Goal: Task Accomplishment & Management: Use online tool/utility

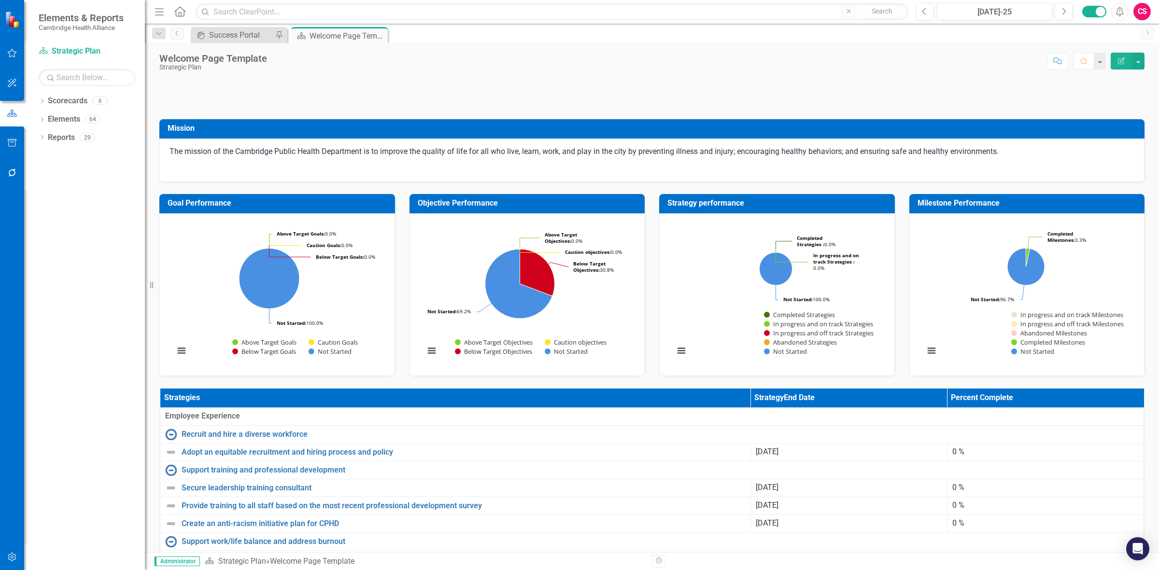
click at [23, 546] on div at bounding box center [12, 545] width 24 height 5
click at [16, 549] on button "button" at bounding box center [12, 558] width 22 height 20
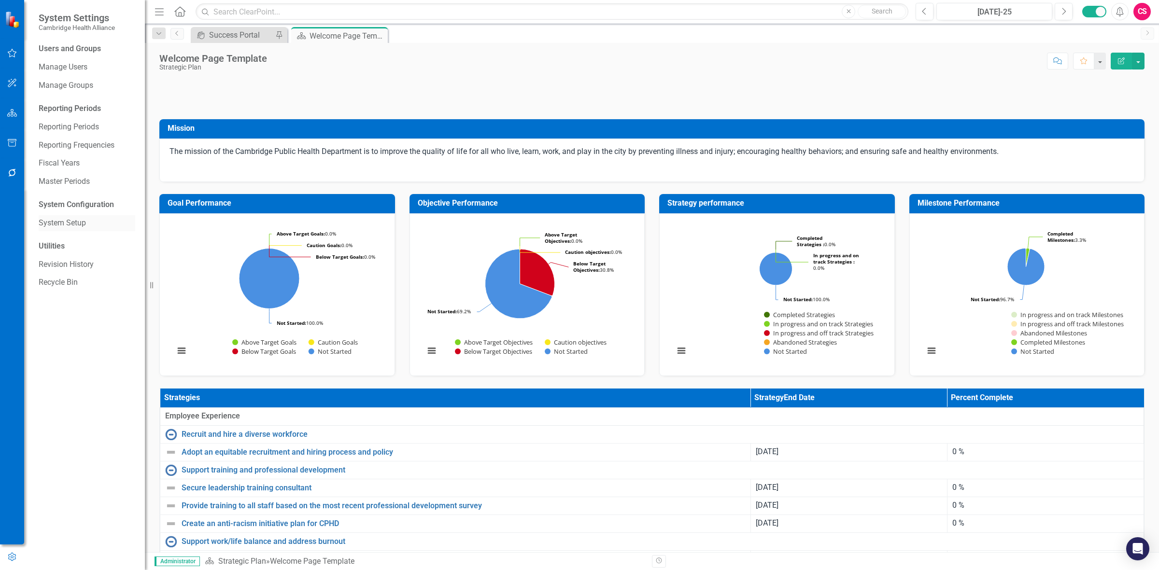
click at [64, 218] on div "System Setup" at bounding box center [87, 223] width 97 height 16
drag, startPoint x: 66, startPoint y: 216, endPoint x: 70, endPoint y: 209, distance: 8.2
click at [68, 216] on div "System Setup" at bounding box center [87, 223] width 97 height 16
click at [78, 218] on link "System Setup" at bounding box center [87, 223] width 97 height 11
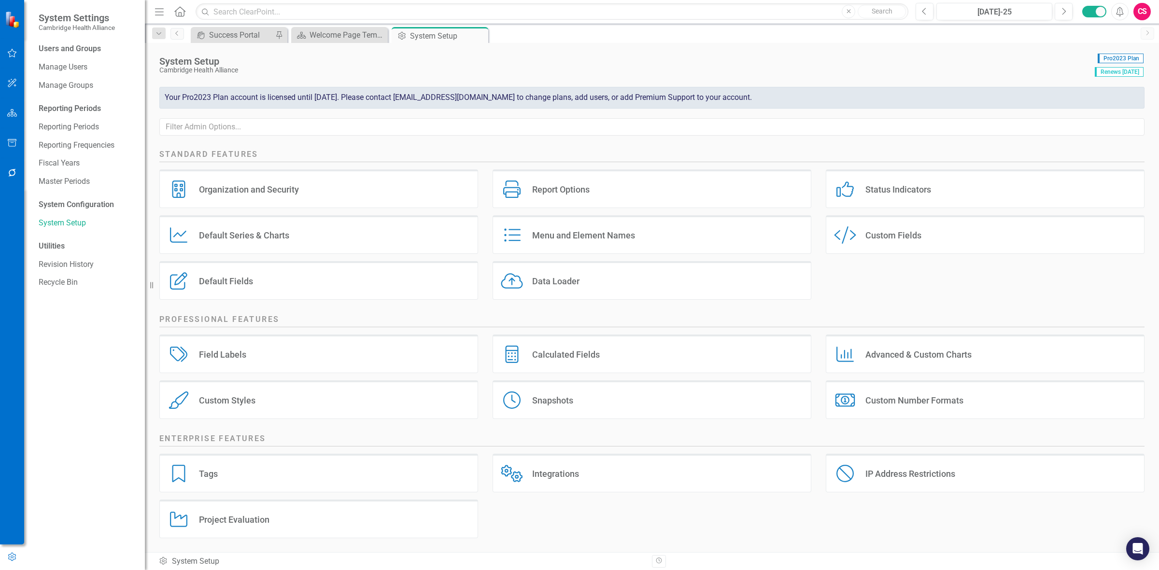
click at [575, 283] on div "Data Loader" at bounding box center [555, 281] width 47 height 11
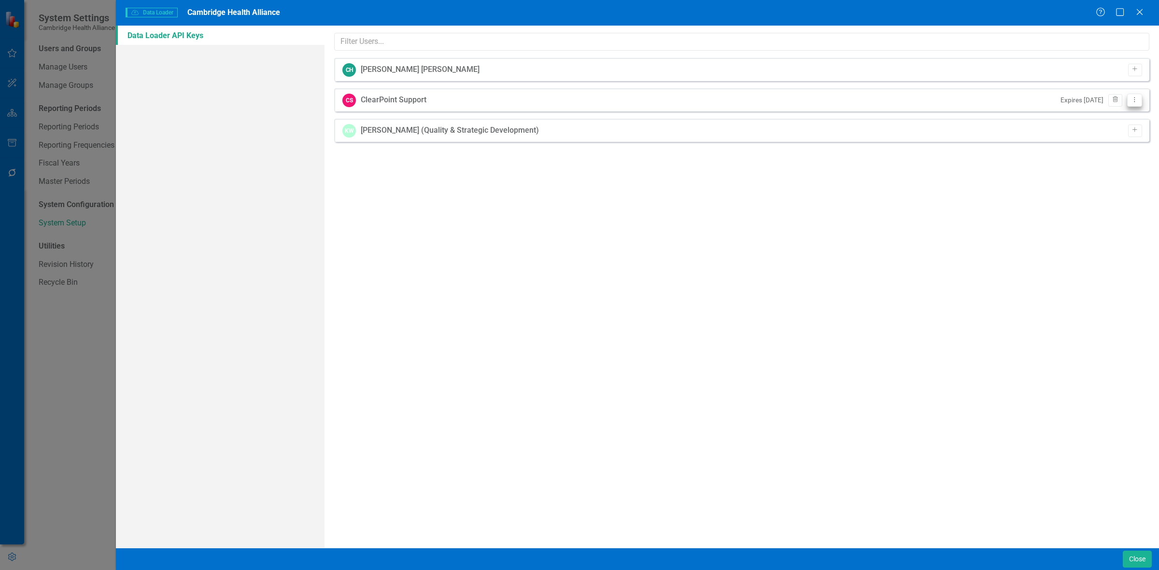
click at [1135, 100] on icon at bounding box center [1135, 100] width 1 height 5
click at [1102, 119] on link "API Key View API Key" at bounding box center [1104, 116] width 76 height 18
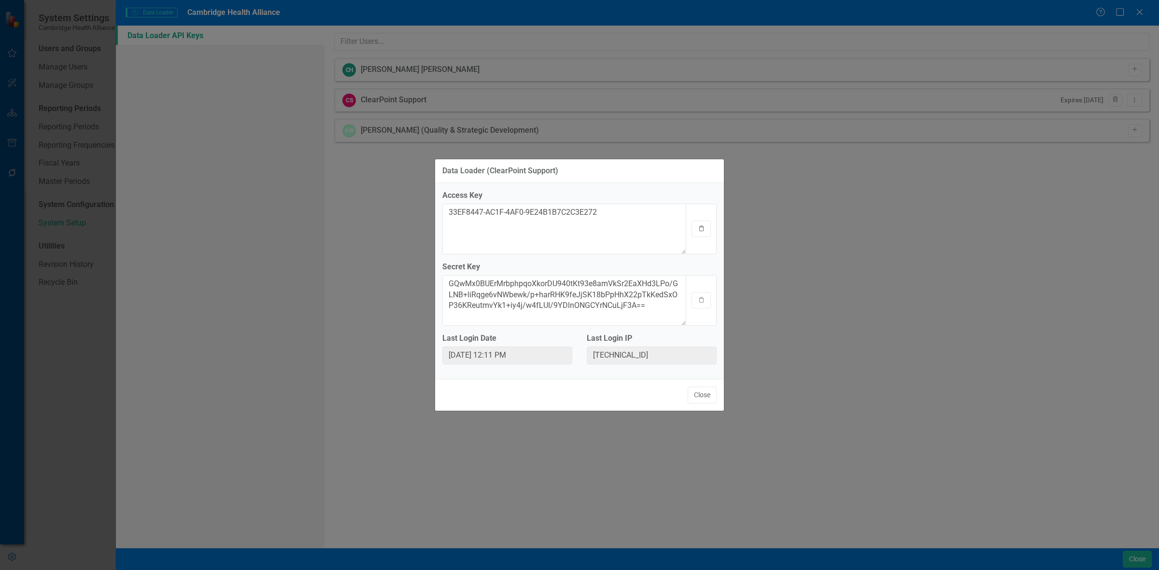
click at [701, 236] on button "Clipboard" at bounding box center [701, 229] width 19 height 16
click at [702, 296] on button "Clipboard" at bounding box center [701, 300] width 19 height 16
